Goal: Use online tool/utility: Utilize a website feature to perform a specific function

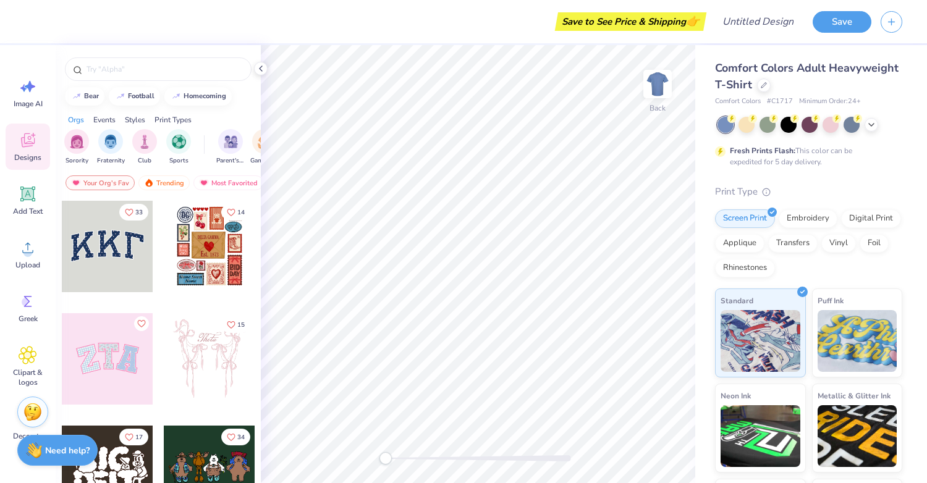
scroll to position [85, 0]
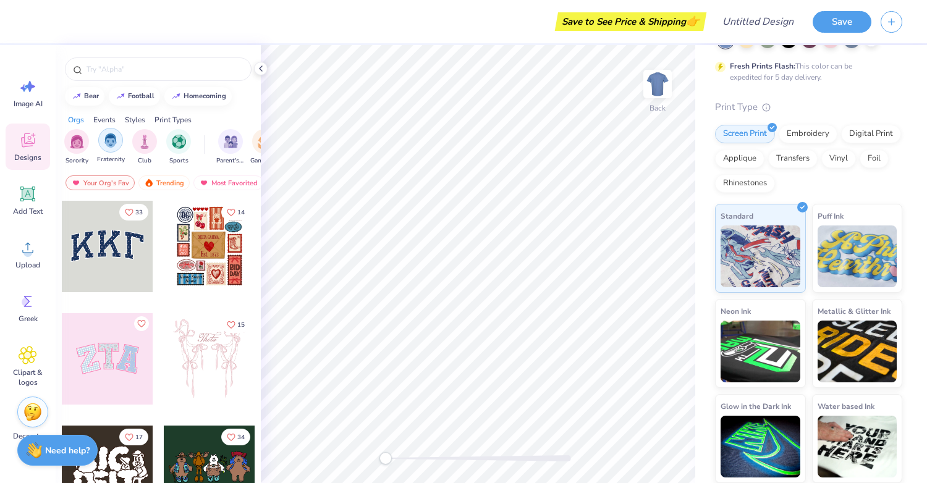
click at [105, 135] on img "filter for Fraternity" at bounding box center [111, 140] width 14 height 14
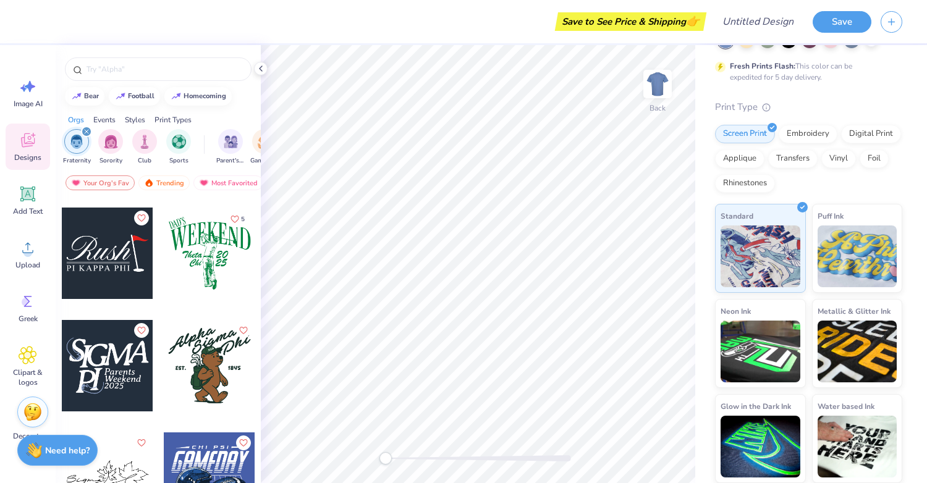
scroll to position [1902, 0]
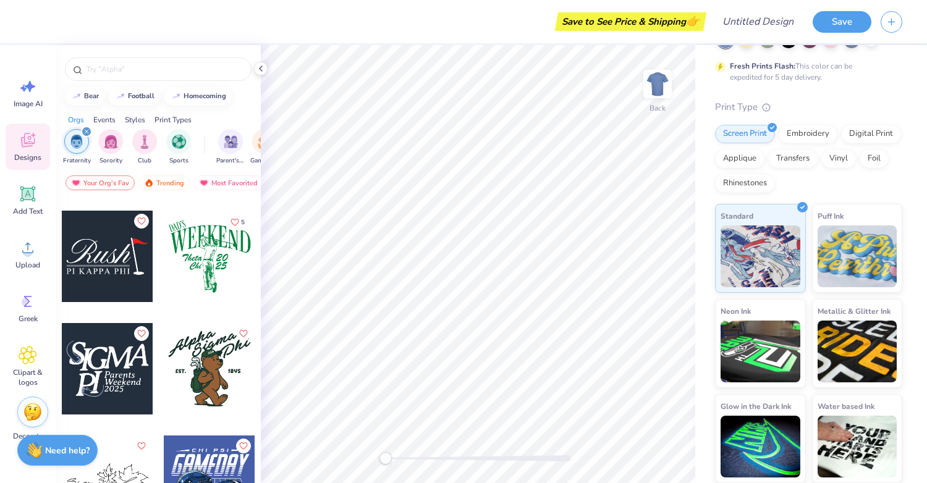
click at [117, 253] on div at bounding box center [107, 256] width 91 height 91
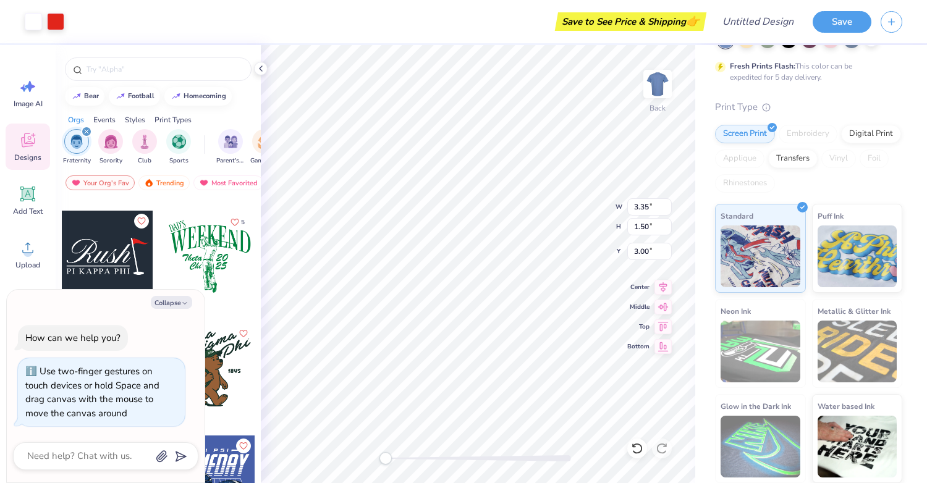
click at [348, 449] on div "Back W 3.35 3.35 " H 1.50 1.50 " Y 3.00 3.00 " Center Middle Top Bottom" at bounding box center [478, 264] width 434 height 438
type textarea "x"
type input "9.09"
type input "3.43"
type input "3.13"
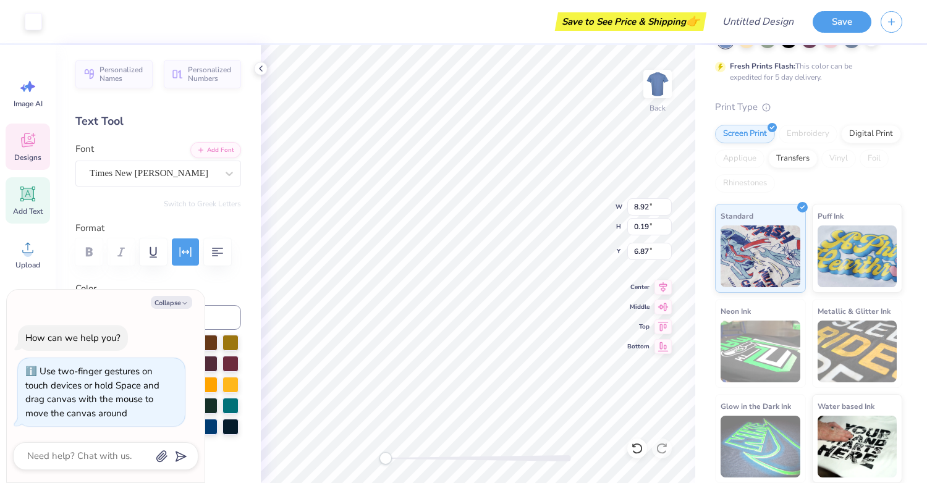
type textarea "x"
type input "0.20"
type input "8.92"
type input "2.50"
type textarea "x"
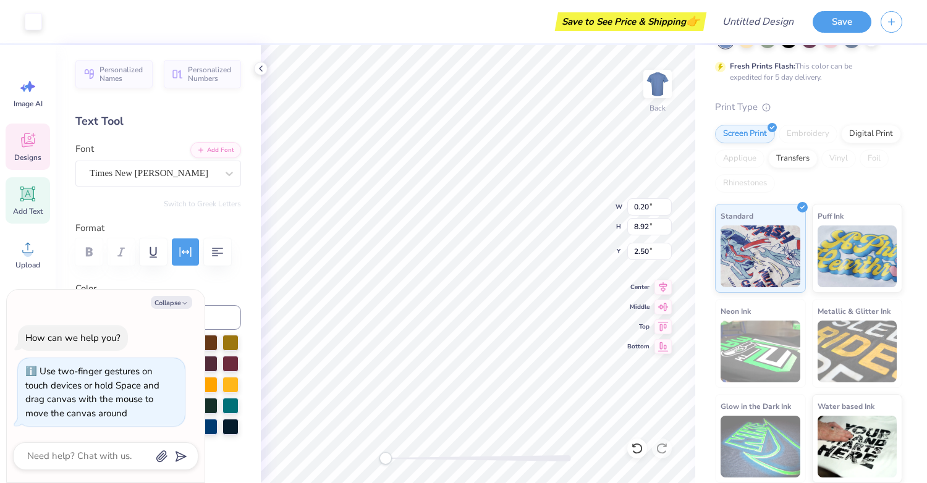
type input "0.24"
type input "10.89"
type input "0.54"
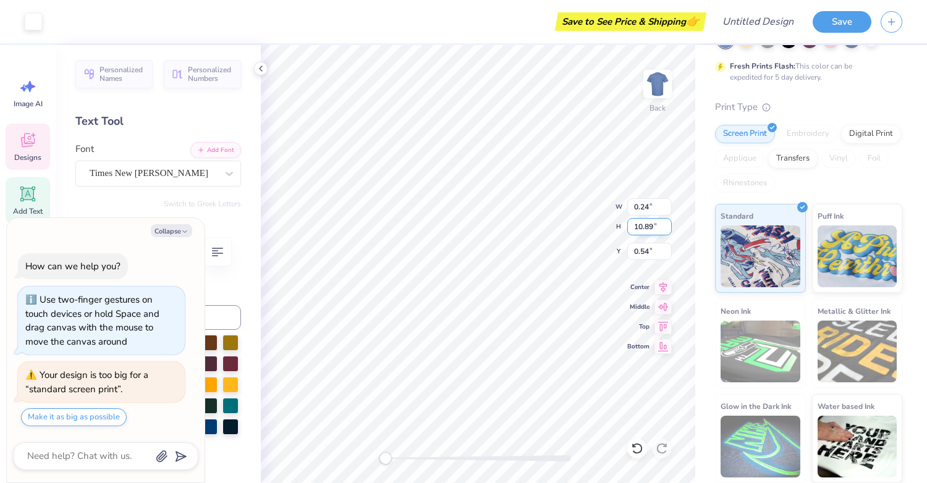
click at [651, 226] on input "10.89" at bounding box center [649, 226] width 44 height 17
type input "24"
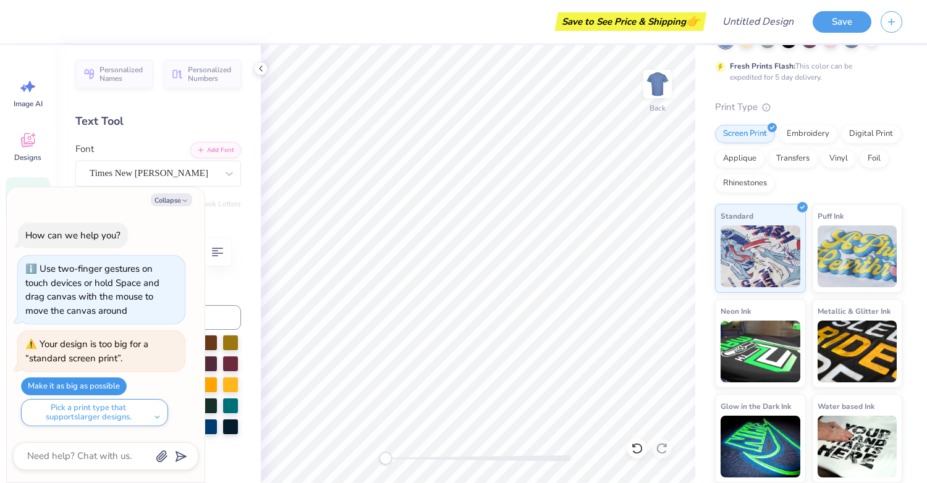
click at [119, 382] on button "Make it as big as possible" at bounding box center [74, 386] width 106 height 18
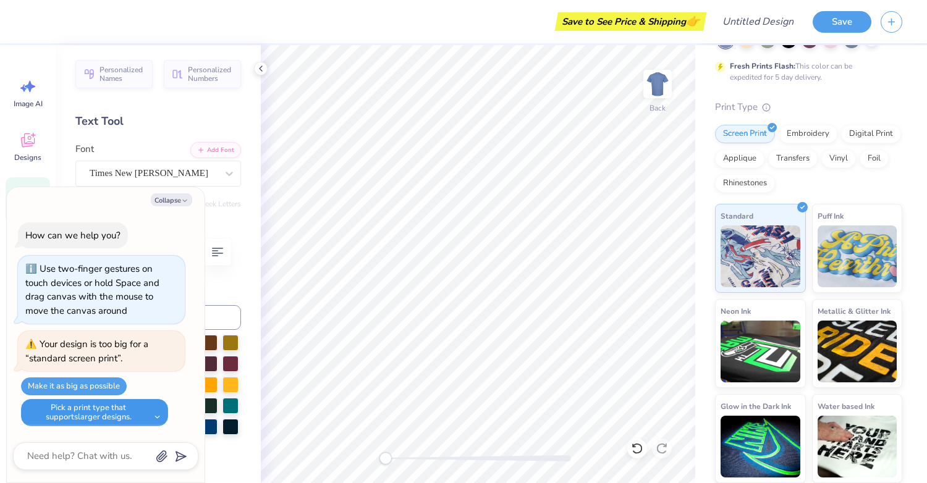
click at [146, 416] on button "Pick a print type that supports larger designs." at bounding box center [94, 412] width 147 height 27
click at [148, 412] on button "Pick a print type that supports larger designs." at bounding box center [94, 412] width 147 height 27
click at [237, 195] on div "Personalized Names Personalized Numbers Text Tool Add Font Font Times New [PERS…" at bounding box center [158, 264] width 205 height 438
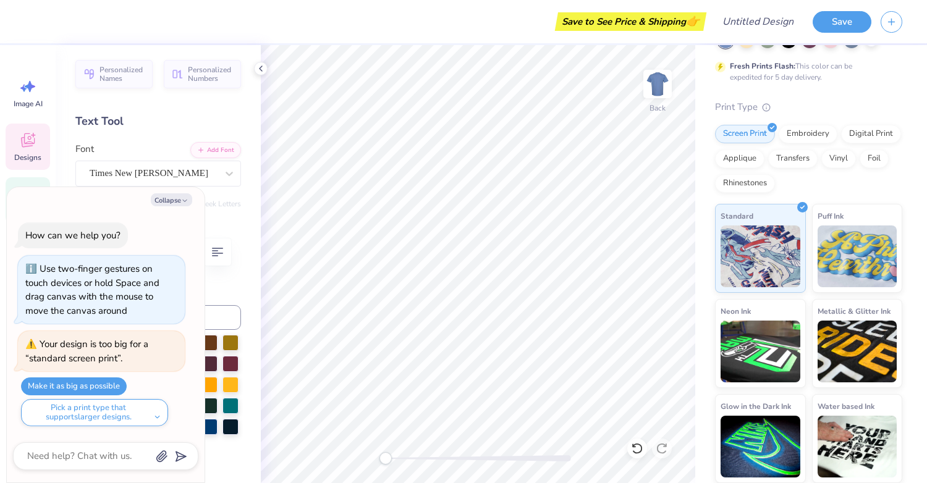
click at [22, 153] on span "Designs" at bounding box center [27, 158] width 27 height 10
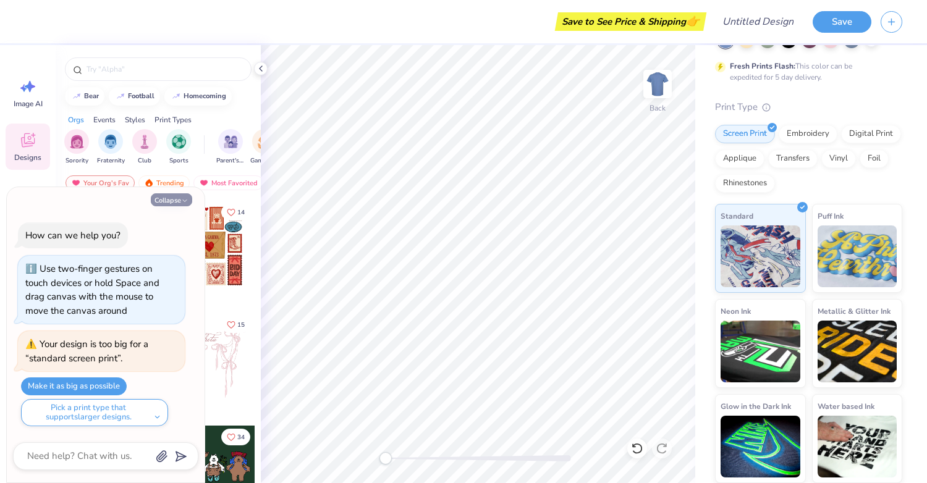
click at [188, 201] on icon "button" at bounding box center [184, 200] width 7 height 7
type textarea "x"
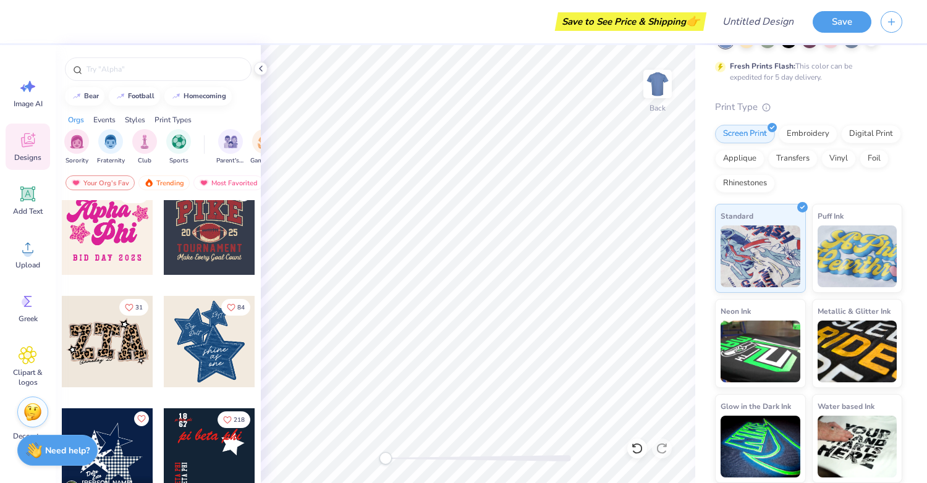
scroll to position [1016, 0]
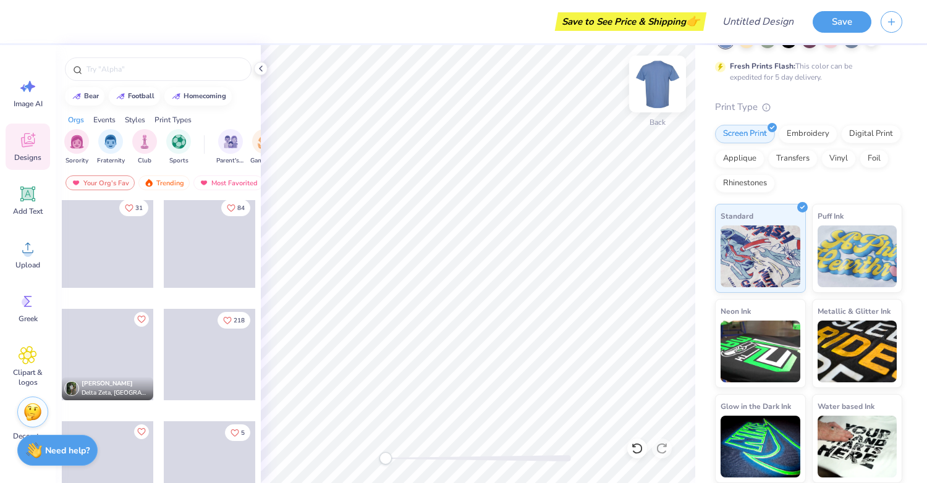
click at [657, 84] on img at bounding box center [657, 83] width 49 height 49
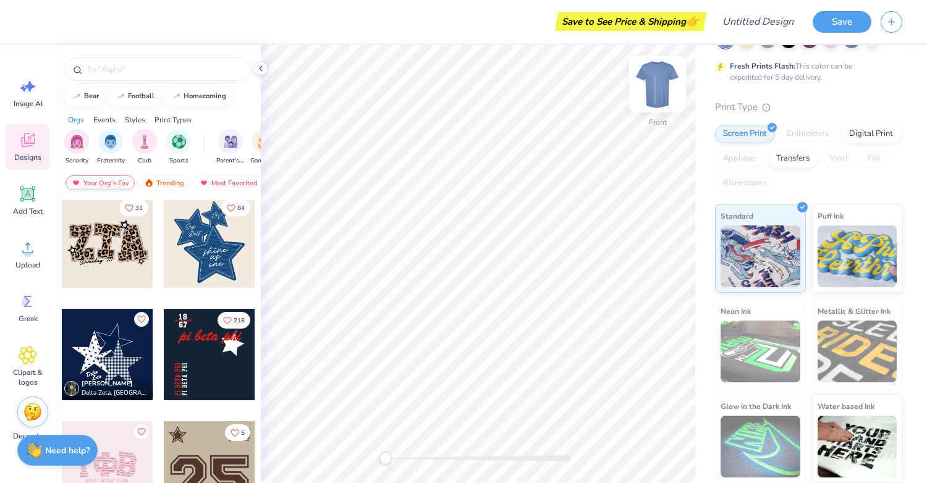
scroll to position [1108, 0]
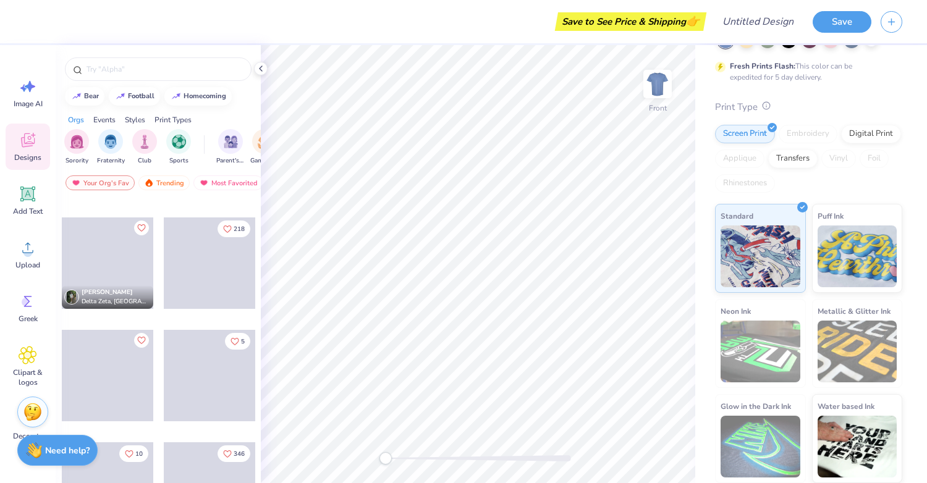
click at [766, 107] on line at bounding box center [766, 106] width 0 height 1
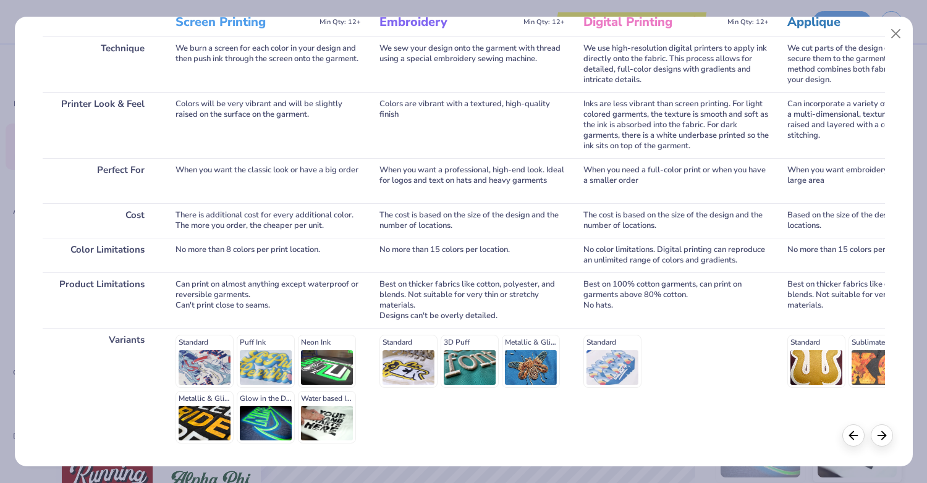
scroll to position [183, 0]
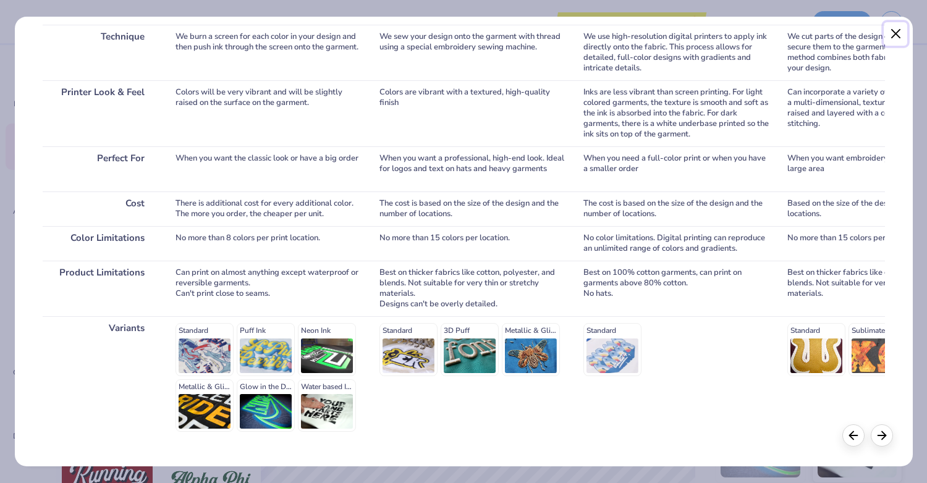
click at [895, 34] on button "Close" at bounding box center [894, 33] width 23 height 23
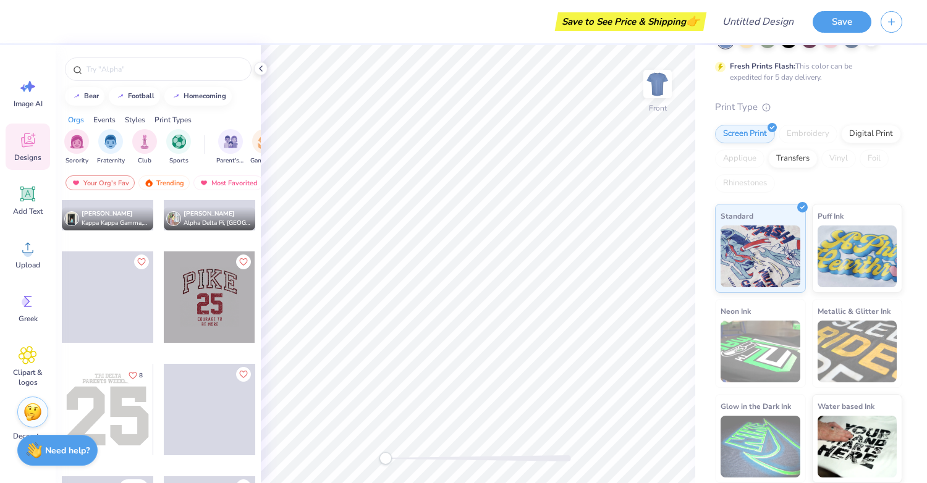
scroll to position [1882, 0]
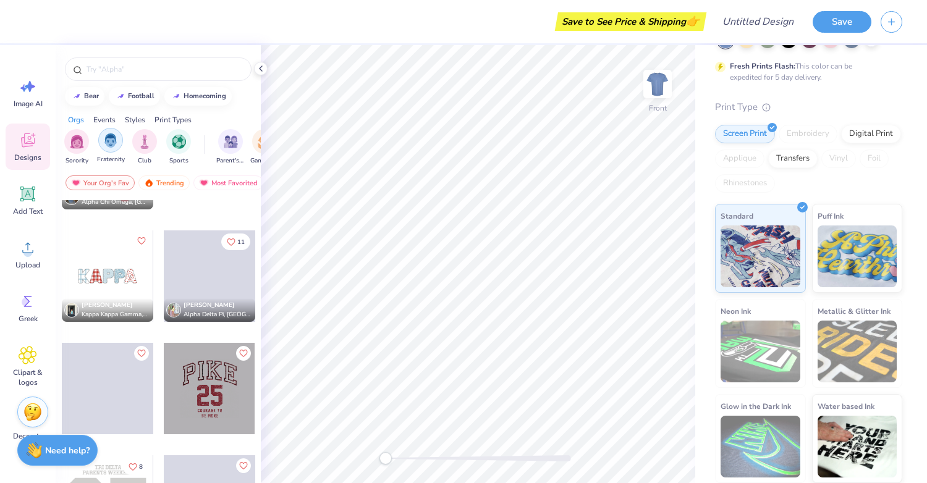
click at [114, 137] on img "filter for Fraternity" at bounding box center [111, 140] width 14 height 14
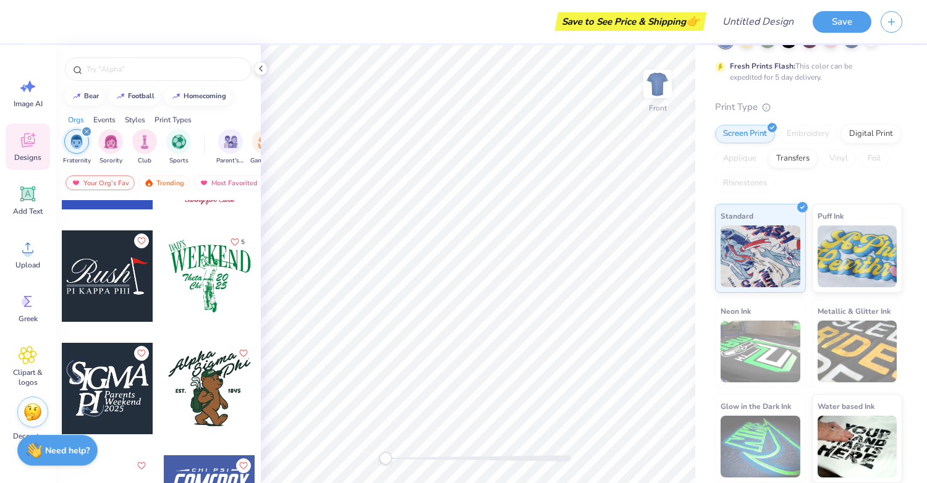
click at [127, 291] on div at bounding box center [107, 275] width 91 height 91
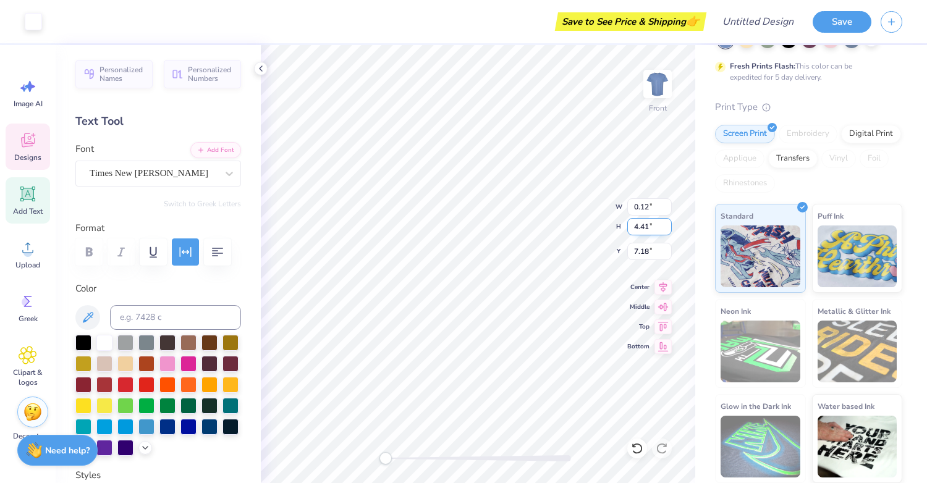
click at [648, 230] on input "4.41" at bounding box center [649, 226] width 44 height 17
type input "24"
click at [643, 225] on input "4.41" at bounding box center [649, 226] width 44 height 17
type input "22"
click at [661, 287] on icon at bounding box center [663, 290] width 8 height 11
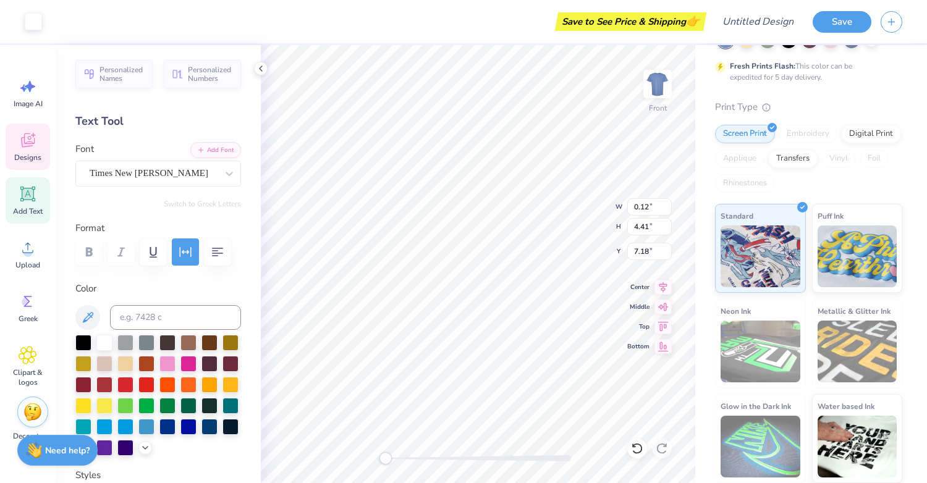
type textarea "x"
type input "0.50"
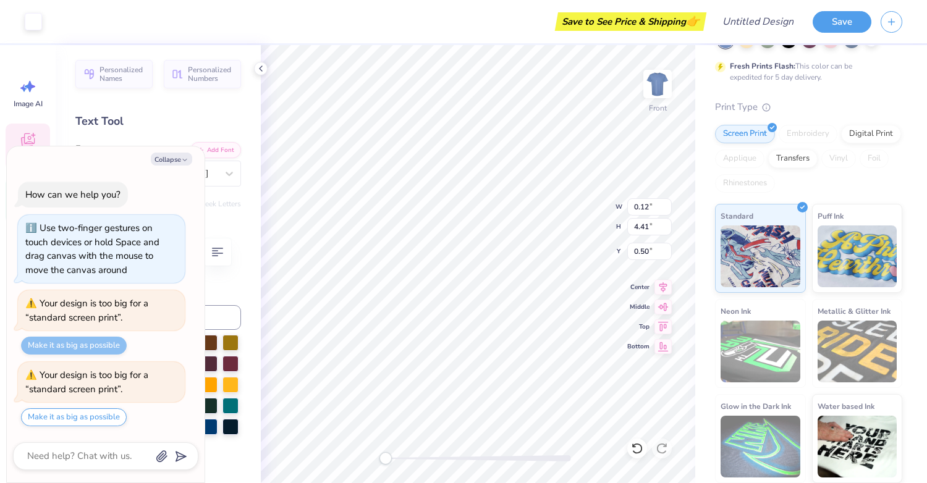
scroll to position [37, 0]
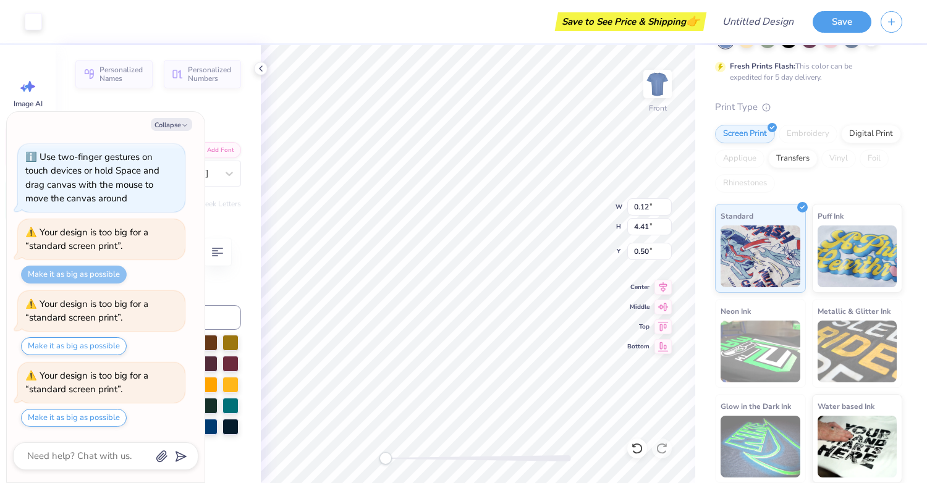
type textarea "x"
type input "3.00"
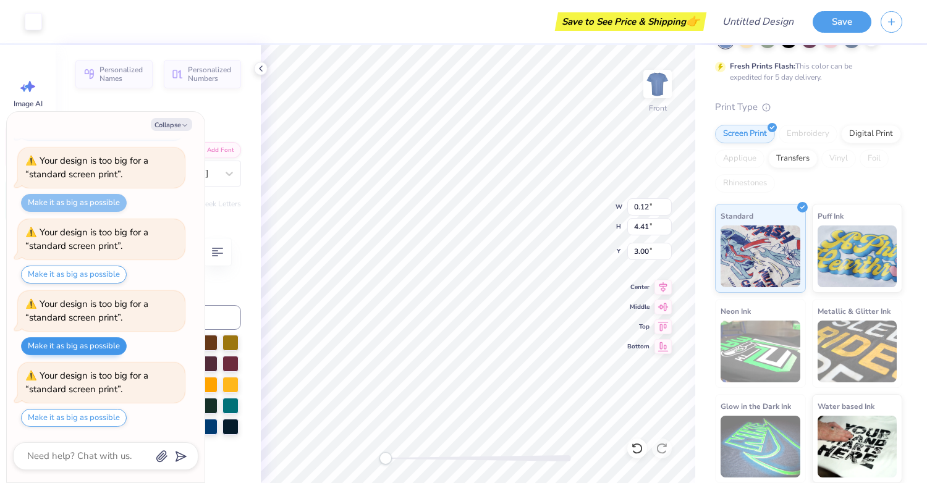
type textarea "x"
